Goal: Information Seeking & Learning: Find contact information

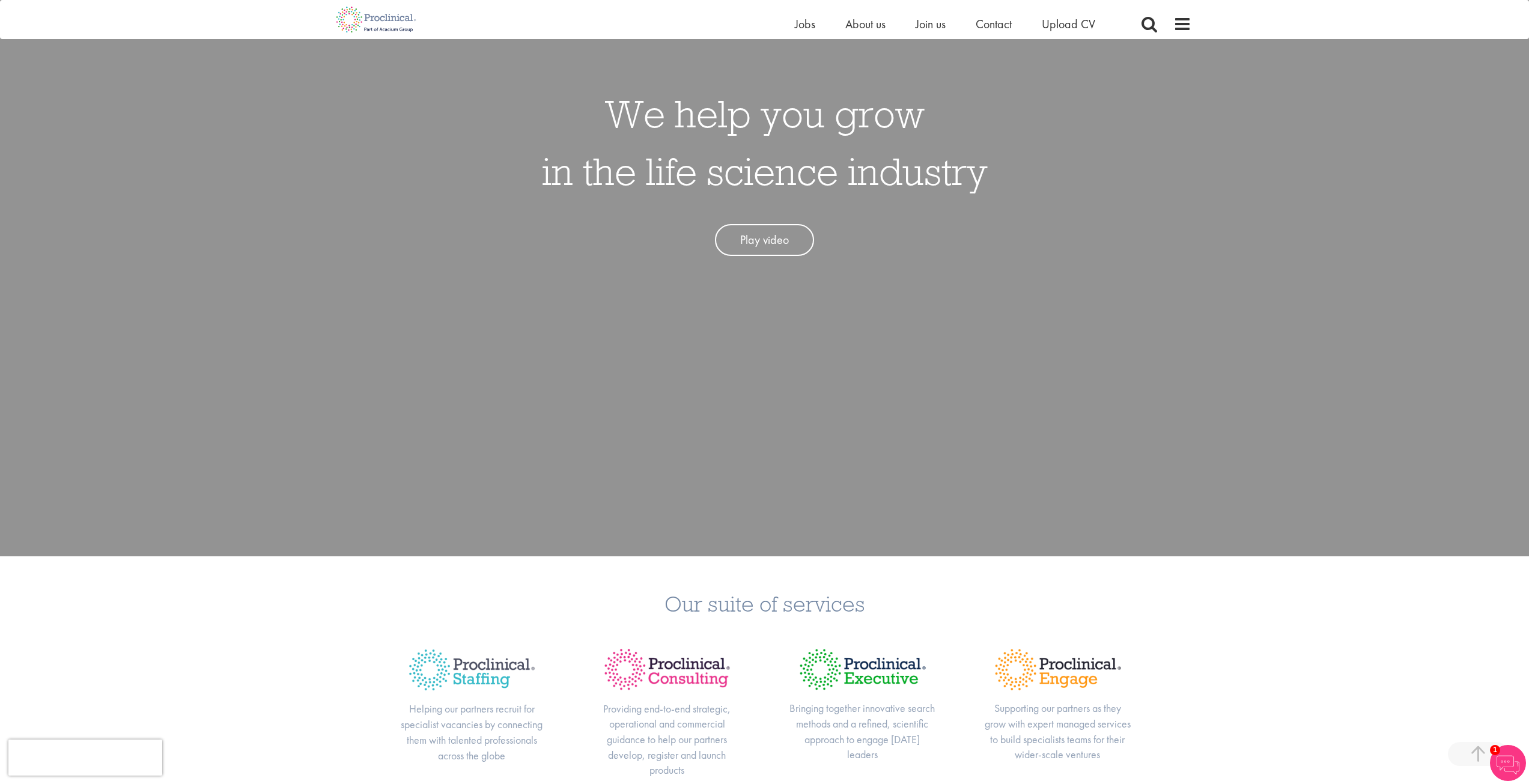
scroll to position [240, 0]
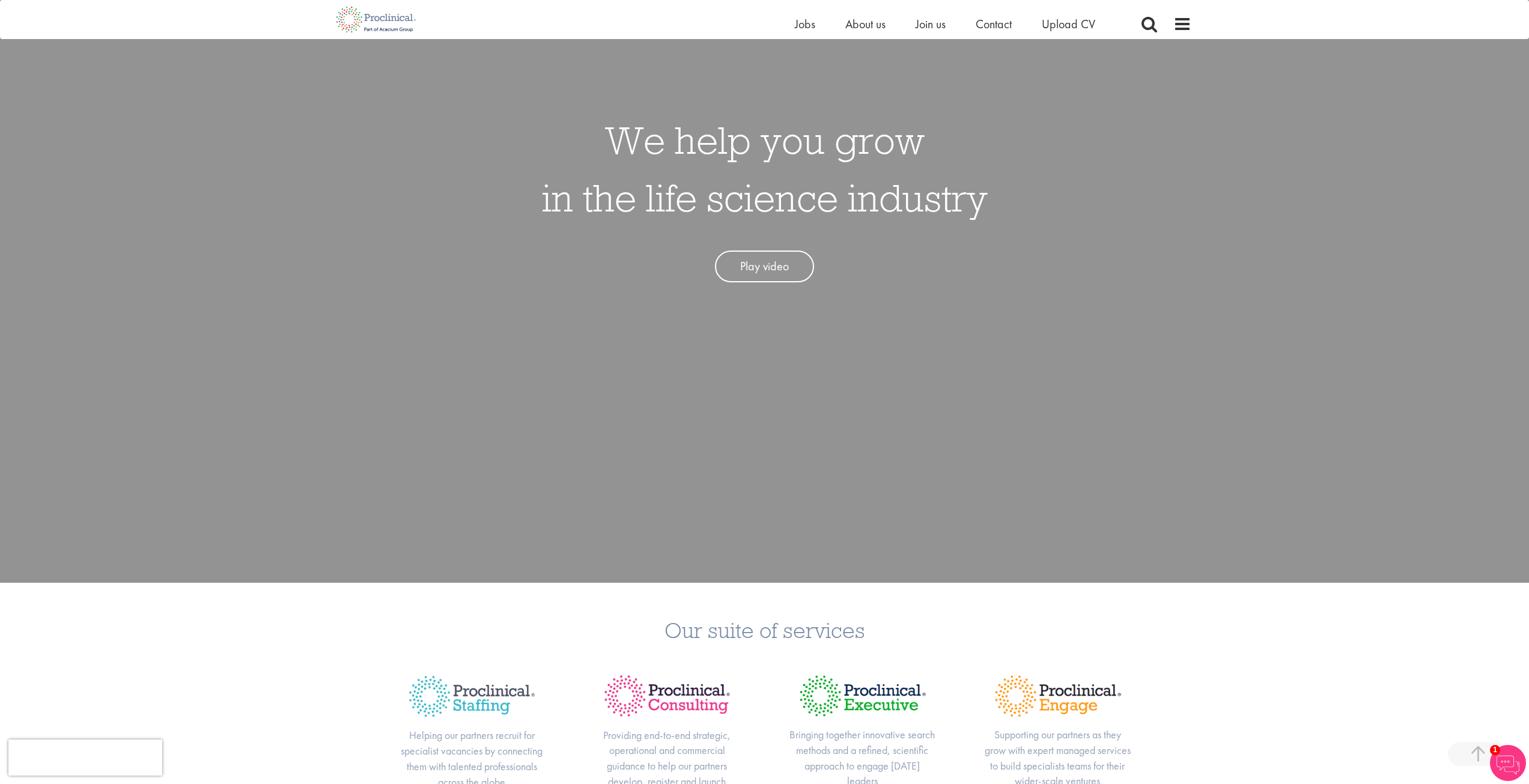
drag, startPoint x: 1527, startPoint y: 190, endPoint x: 1523, endPoint y: 94, distance: 96.1
click at [913, 94] on div "We help you grow in the life science industry Play video" at bounding box center [765, 190] width 1547 height 784
click at [913, 26] on span "Contact" at bounding box center [993, 24] width 36 height 16
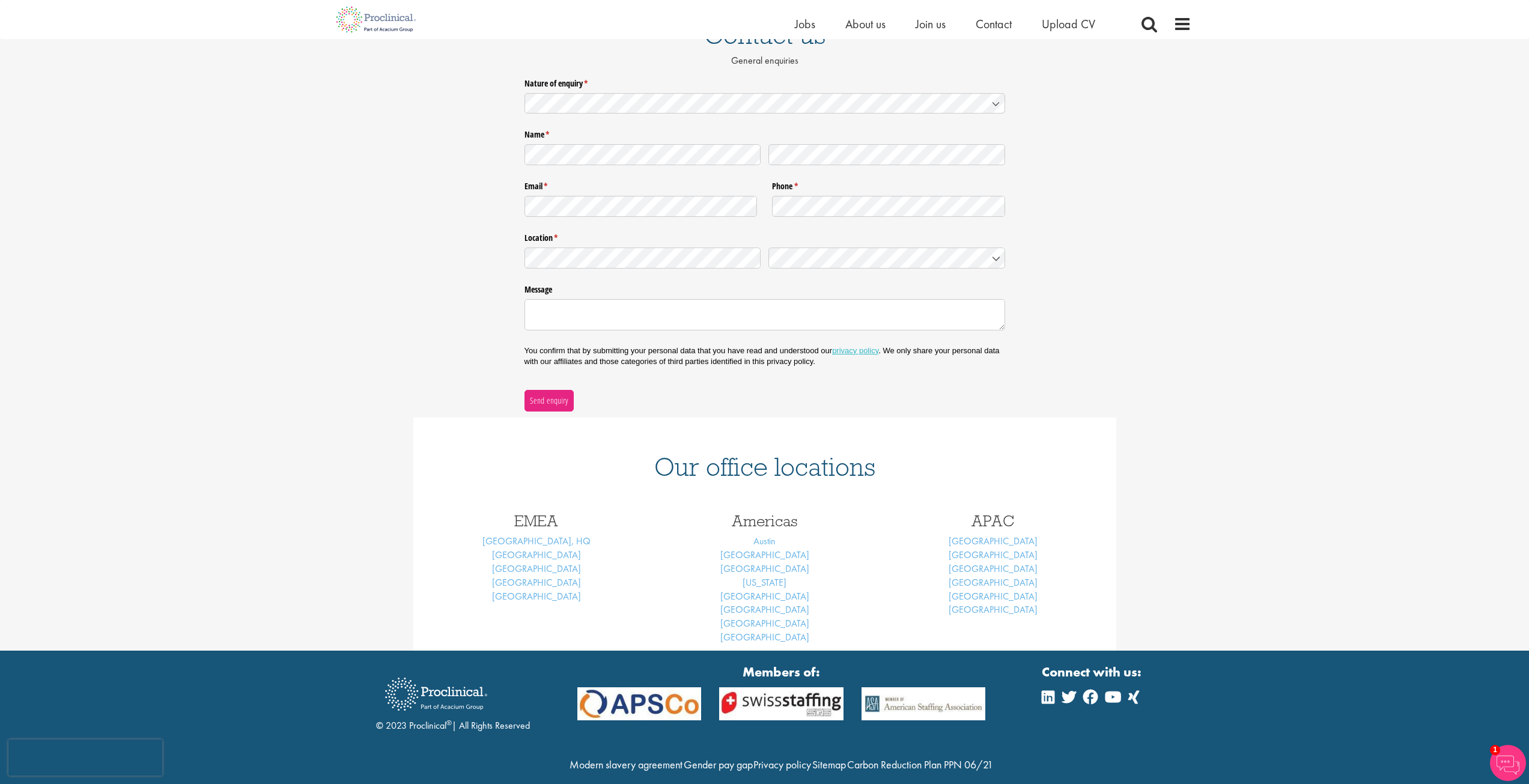
scroll to position [120, 0]
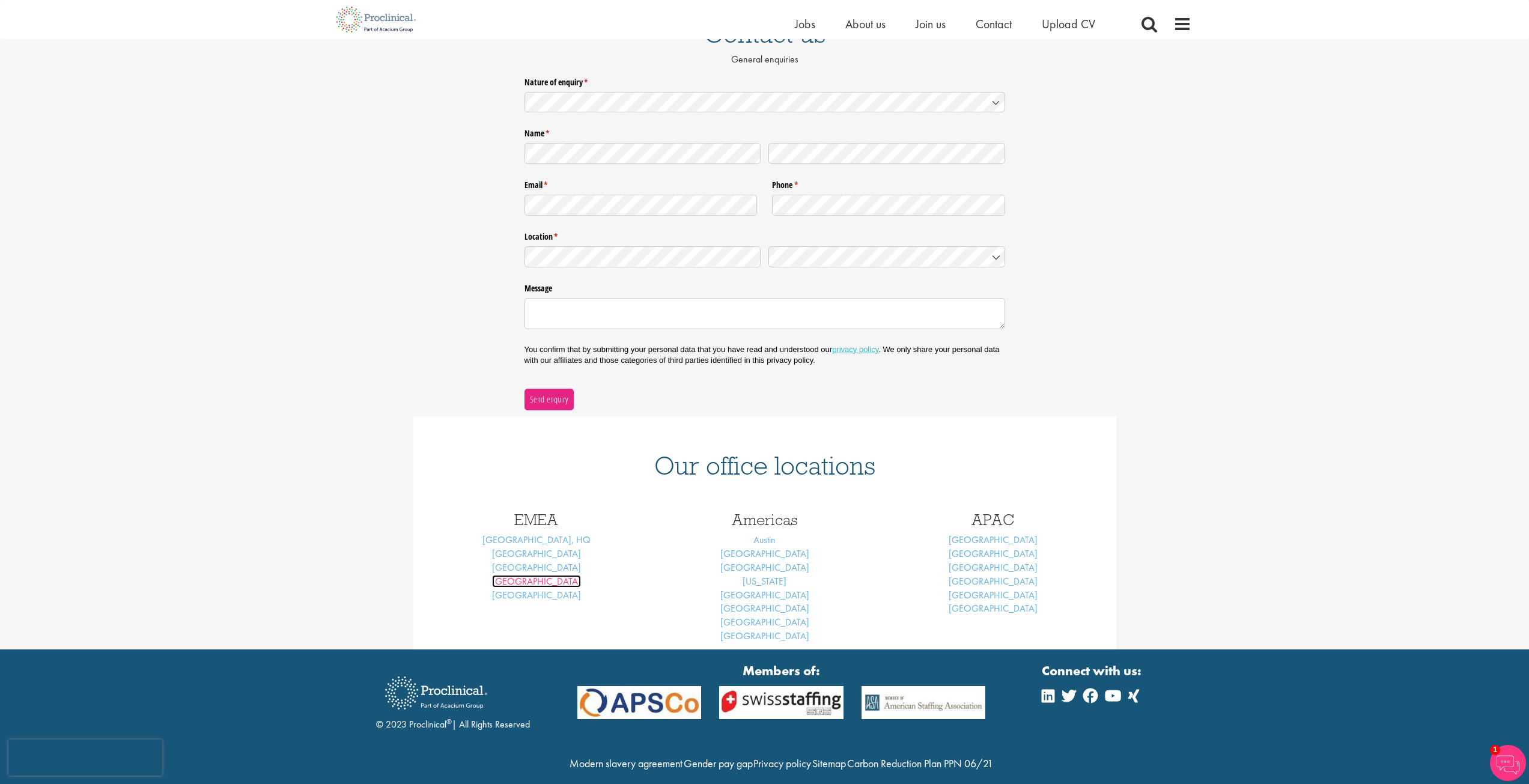
click at [530, 577] on link "Frankfurt" at bounding box center [537, 580] width 89 height 13
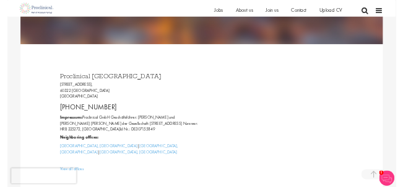
scroll to position [310, 0]
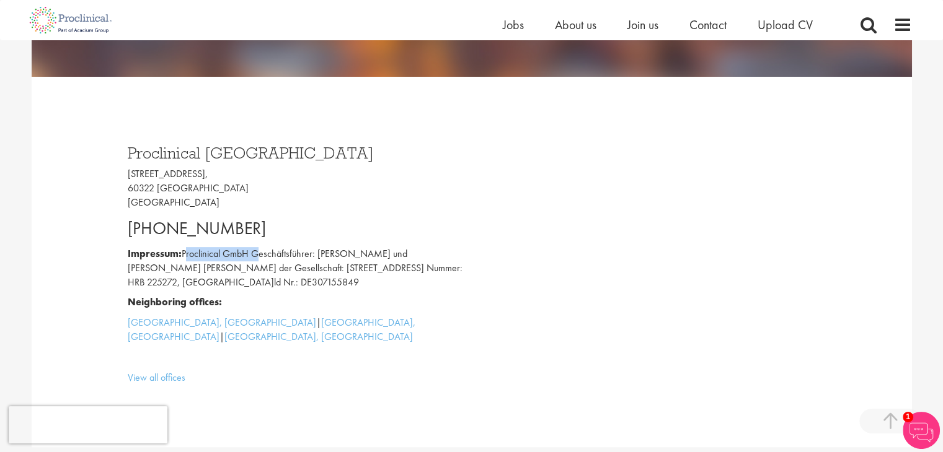
drag, startPoint x: 253, startPoint y: 253, endPoint x: 184, endPoint y: 252, distance: 68.8
click at [184, 252] on p "Impressum: Proclinical GmbH Geschäftsführer: Tom Richards und Mike Barnard Sitz…" at bounding box center [295, 268] width 335 height 43
copy p "Proclinical GmbH"
click at [312, 290] on p "Impressum: Proclinical GmbH Geschäftsführer: Tom Richards und Mike Barnard Sitz…" at bounding box center [295, 268] width 335 height 43
drag, startPoint x: 224, startPoint y: 175, endPoint x: 126, endPoint y: 174, distance: 97.9
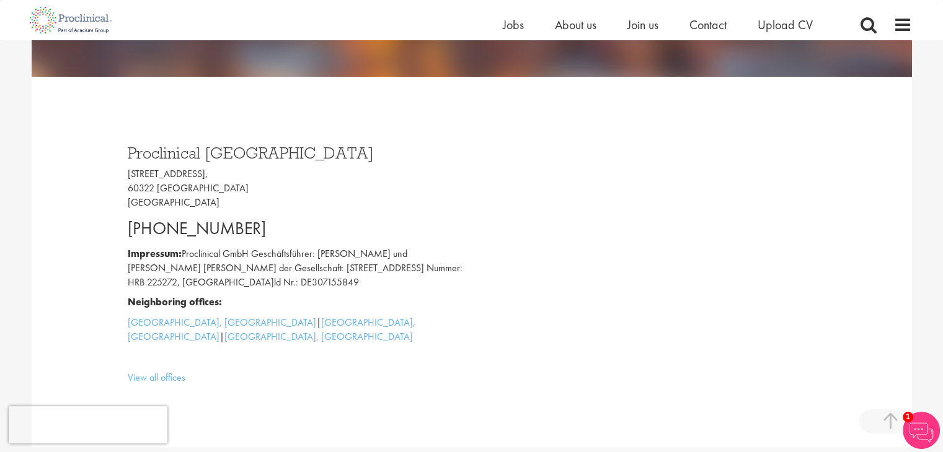
click at [126, 174] on div "Proclinical Germany Bockenheimer Anlage 46, 60322 Frankfurt am Main Germany +49…" at bounding box center [294, 262] width 353 height 259
copy p "Bockenheimer Anlage 46"
drag, startPoint x: 227, startPoint y: 190, endPoint x: 128, endPoint y: 184, distance: 98.7
click at [128, 184] on p "Bockenheimer Anlage 46, 60322 Frankfurt am Main Germany" at bounding box center [295, 188] width 335 height 43
copy p "60322 Frankfurt am Main"
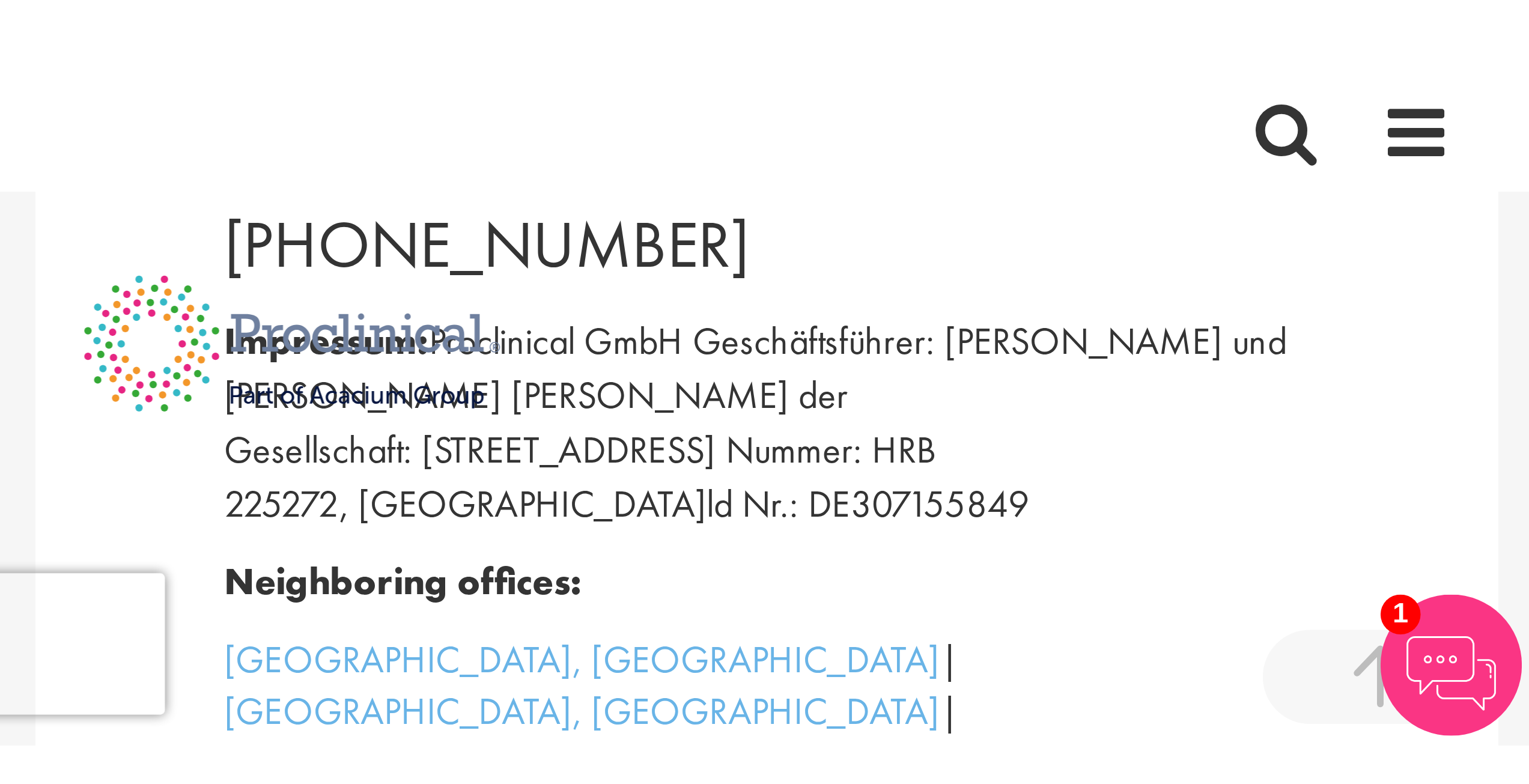
scroll to position [299, 0]
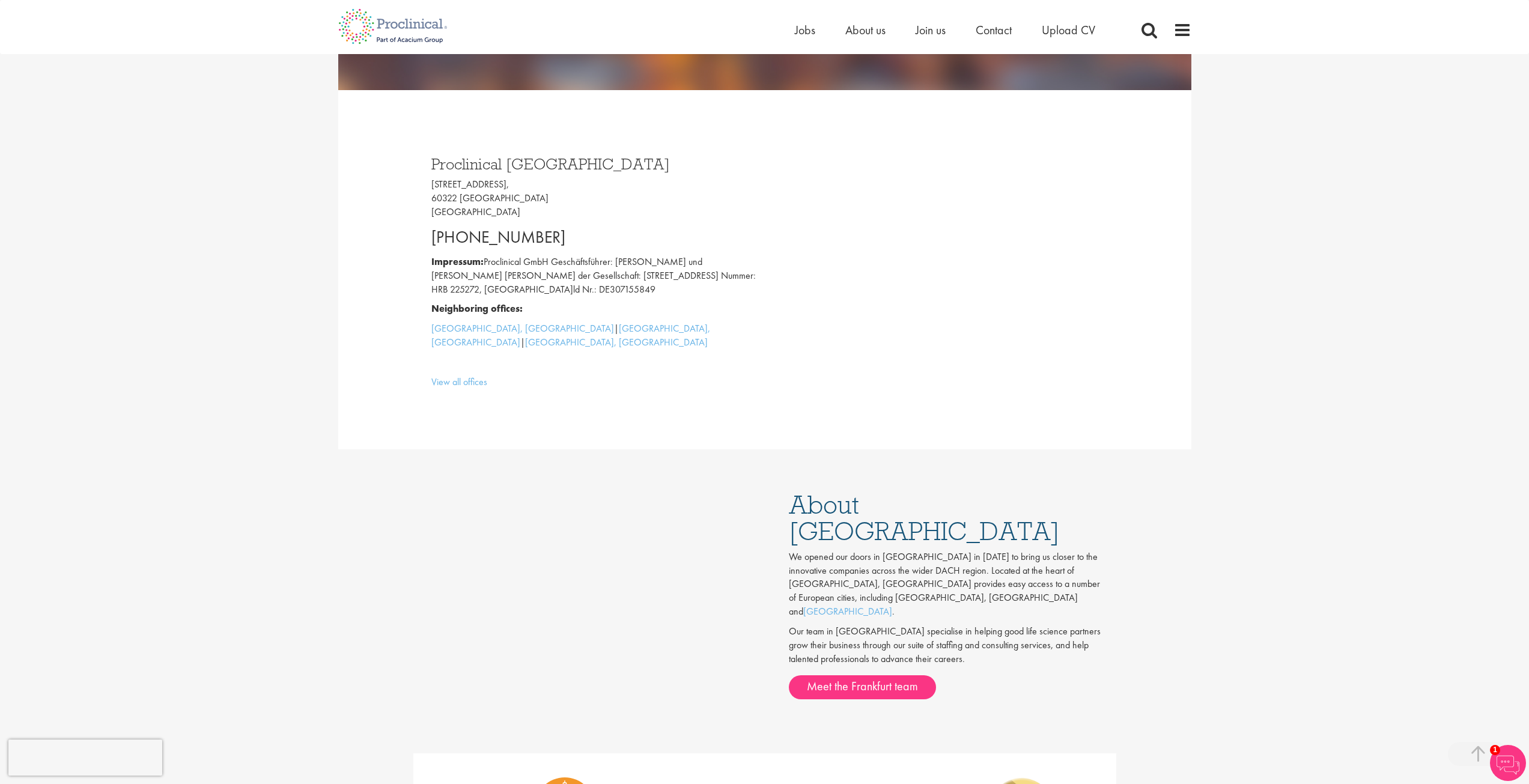
click at [660, 187] on p "Bockenheimer Anlage 46, 60322 Frankfurt am Main Germany" at bounding box center [593, 198] width 325 height 42
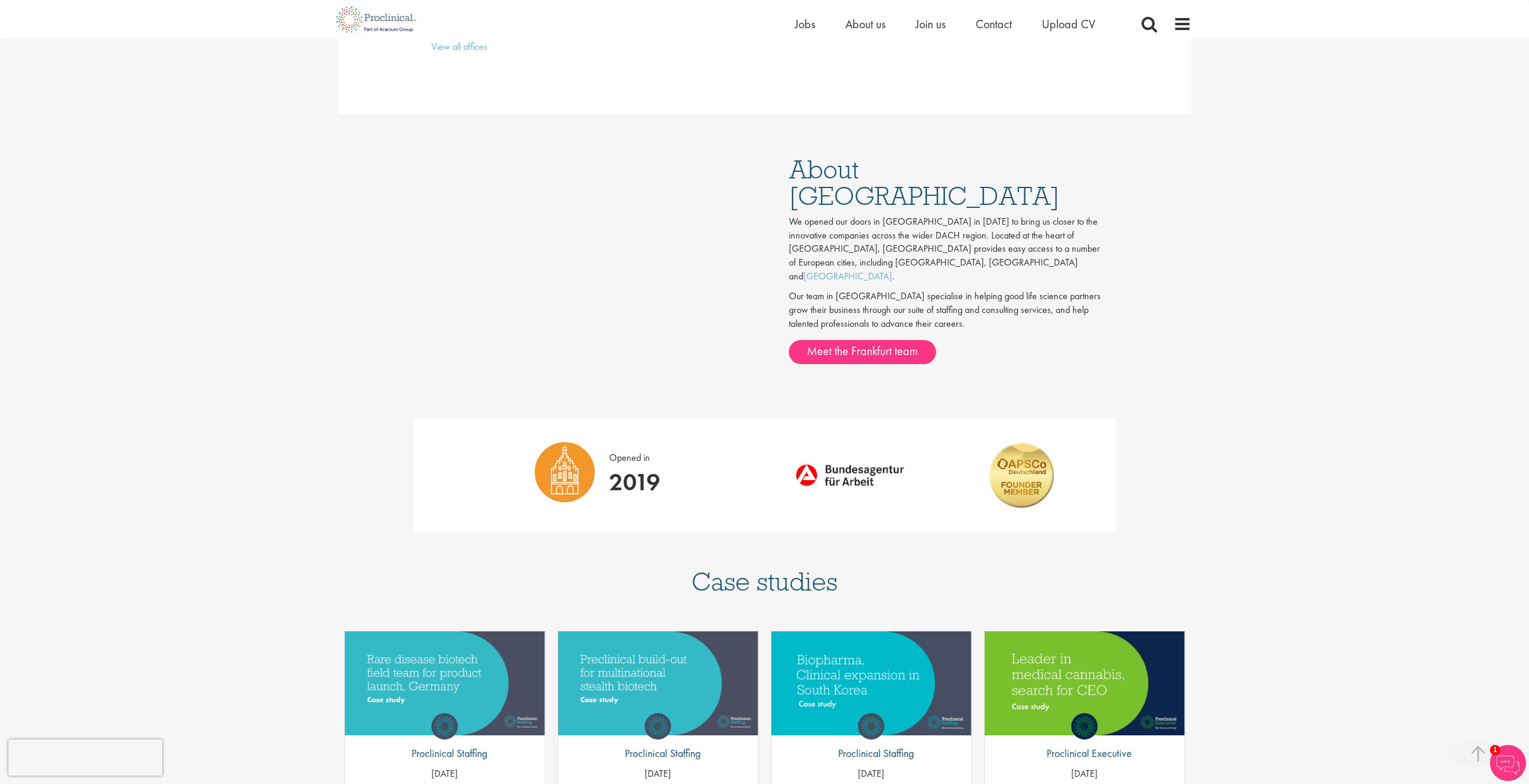
scroll to position [600, 0]
